Goal: Task Accomplishment & Management: Manage account settings

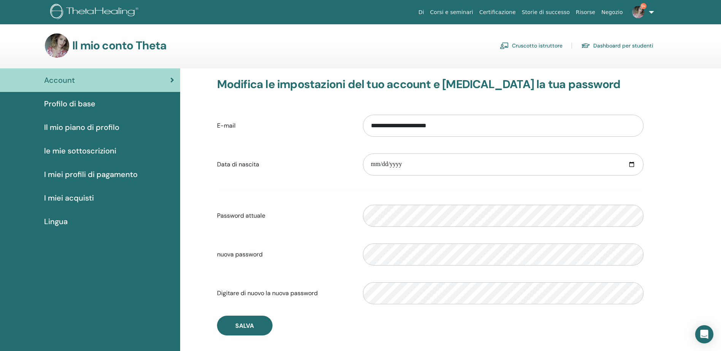
click at [538, 44] on link "Cruscotto istruttore" at bounding box center [531, 46] width 63 height 12
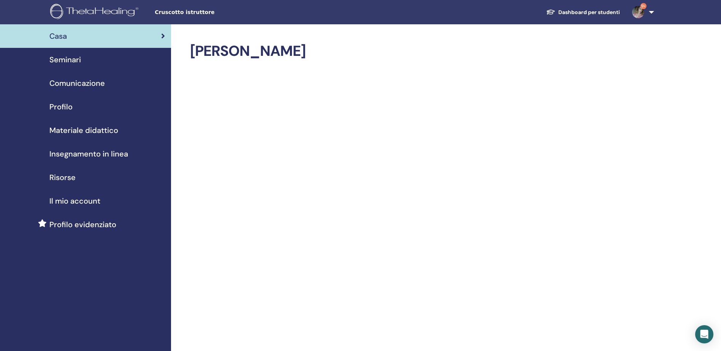
click at [67, 54] on link "Seminari" at bounding box center [85, 60] width 171 height 24
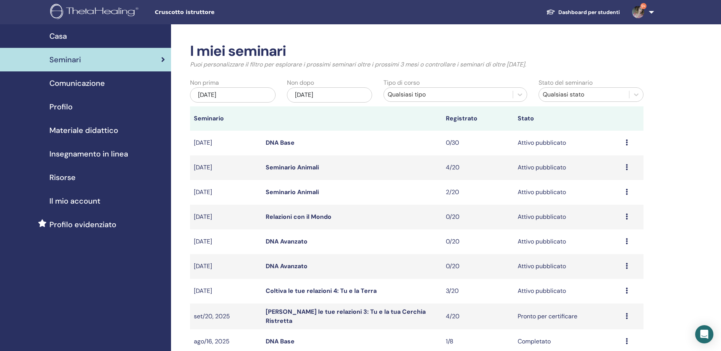
click at [287, 165] on link "Seminario Animali" at bounding box center [292, 167] width 53 height 8
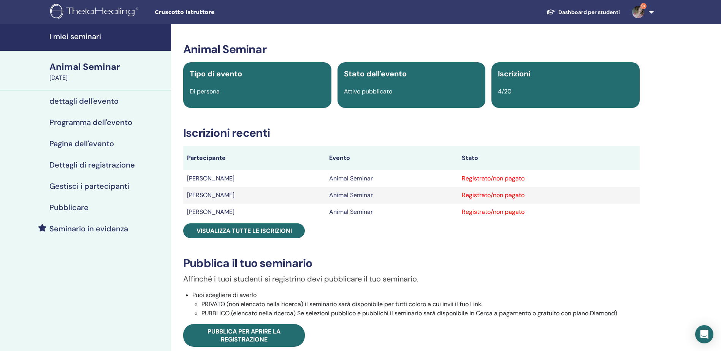
click at [84, 36] on h4 "I miei seminari" at bounding box center [107, 36] width 117 height 9
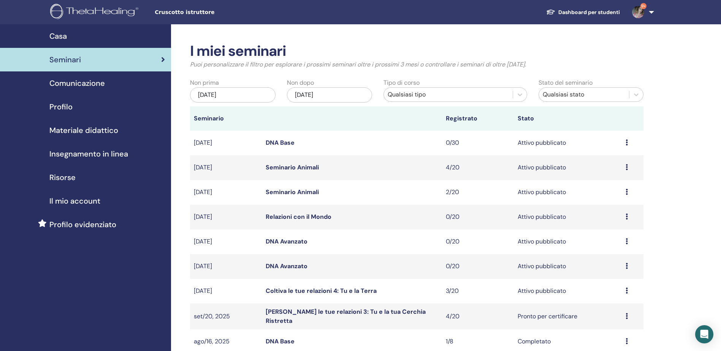
click at [303, 168] on link "Seminario Animali" at bounding box center [292, 167] width 53 height 8
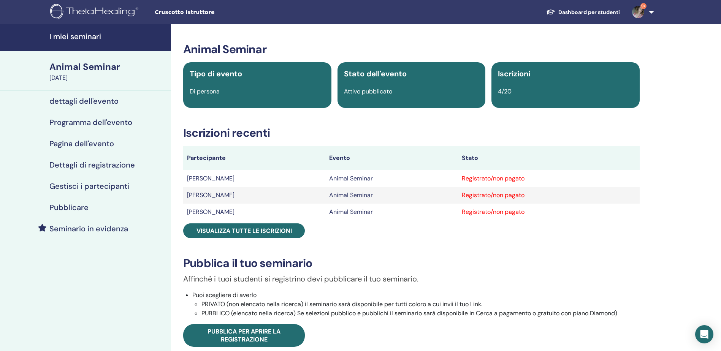
click at [78, 182] on h4 "Gestisci i partecipanti" at bounding box center [89, 186] width 80 height 9
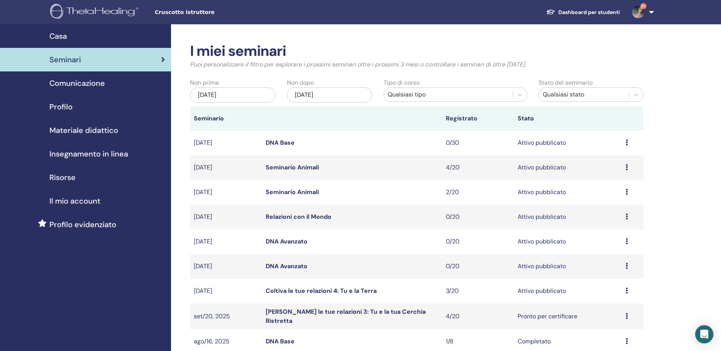
click at [309, 192] on link "Seminario Animali" at bounding box center [292, 192] width 53 height 8
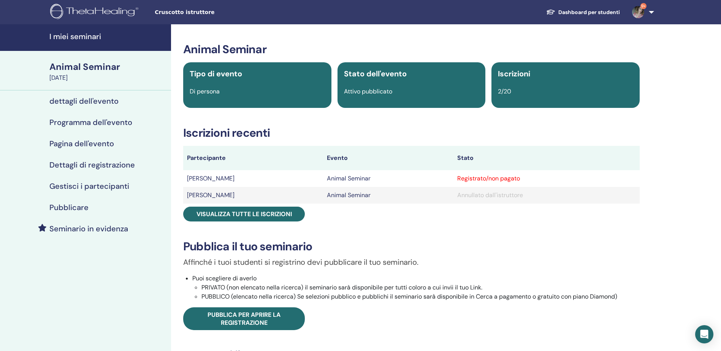
click at [88, 187] on h4 "Gestisci i partecipanti" at bounding box center [89, 186] width 80 height 9
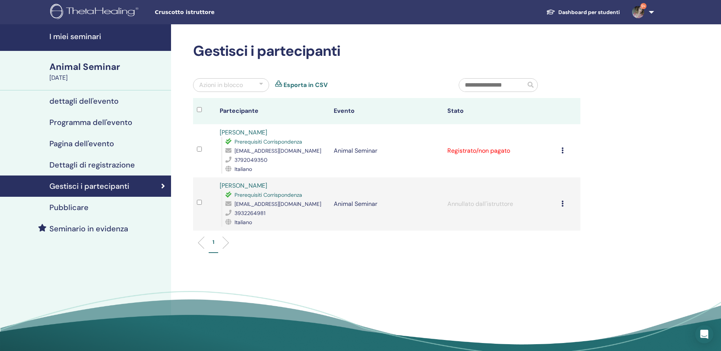
click at [560, 152] on td "Annulla registrazione Non autocertificare Contrassegna come pagato Contrassegna…" at bounding box center [568, 150] width 23 height 53
click at [564, 153] on div "Annulla registrazione Non autocertificare Contrassegna come pagato Contrassegna…" at bounding box center [568, 150] width 15 height 9
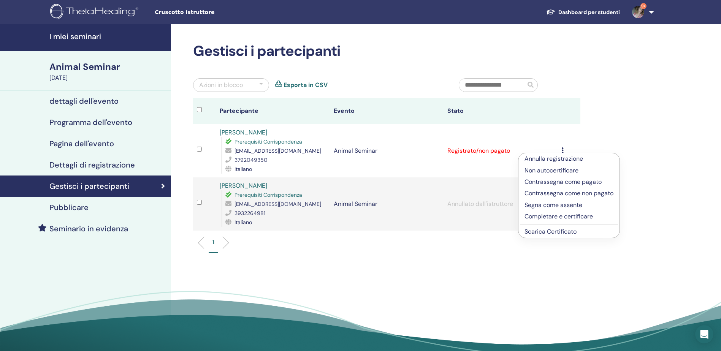
click at [545, 158] on p "Annulla registrazione" at bounding box center [568, 158] width 89 height 9
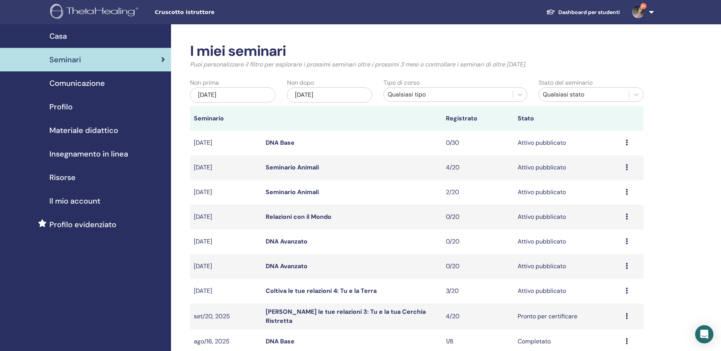
click at [302, 166] on link "Seminario Animali" at bounding box center [292, 167] width 53 height 8
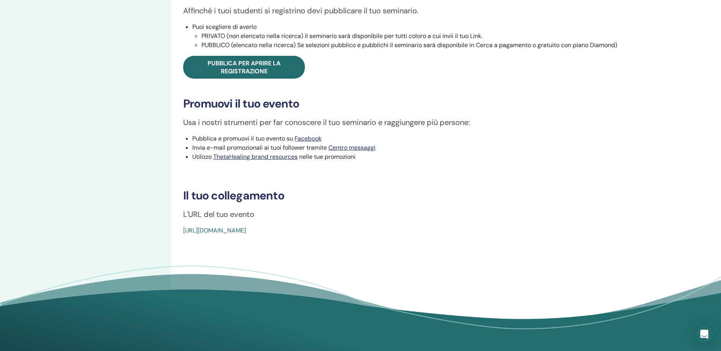
scroll to position [344, 0]
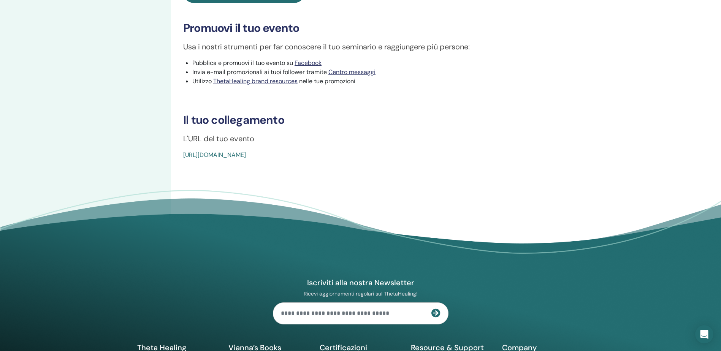
drag, startPoint x: 360, startPoint y: 154, endPoint x: 177, endPoint y: 149, distance: 182.8
drag, startPoint x: 177, startPoint y: 149, endPoint x: 183, endPoint y: 150, distance: 5.4
copy link "[URL][DOMAIN_NAME]"
